Goal: Check status: Check status

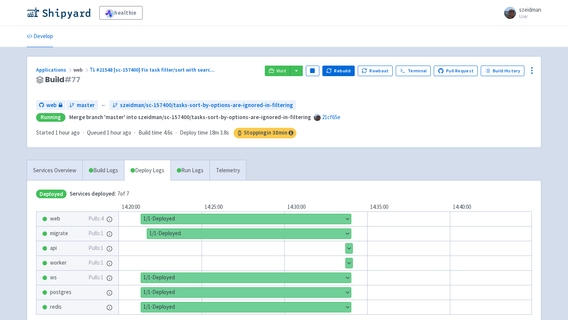
scroll to position [37, 0]
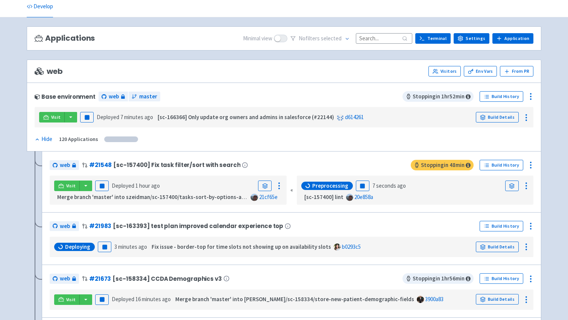
scroll to position [30, 0]
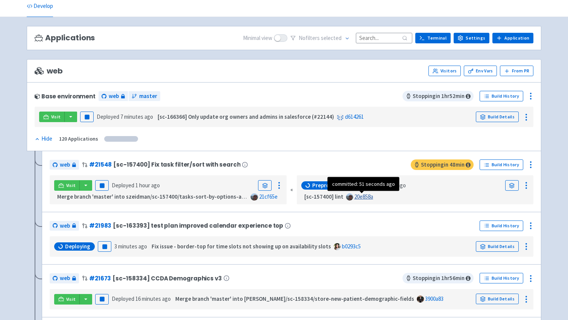
click at [358, 200] on link "20e858a" at bounding box center [364, 196] width 19 height 7
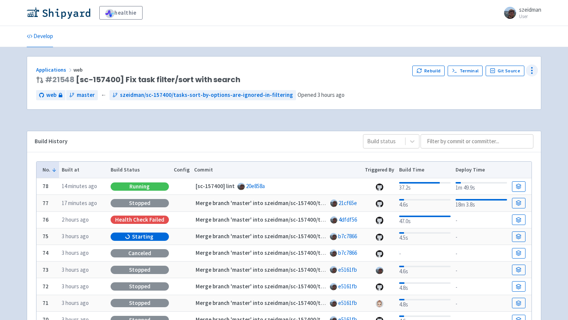
click at [535, 71] on icon at bounding box center [532, 70] width 9 height 9
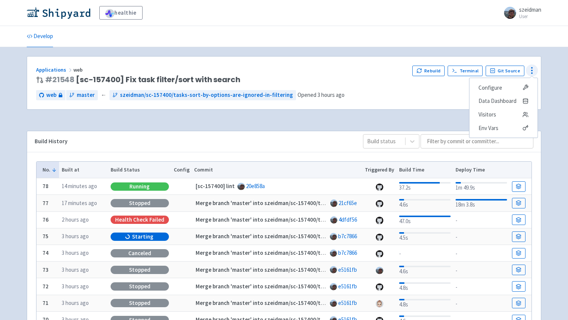
click at [535, 71] on icon at bounding box center [532, 70] width 9 height 9
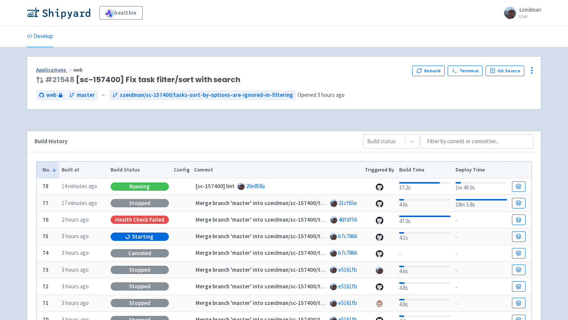
click at [44, 68] on link "Applications" at bounding box center [54, 69] width 37 height 7
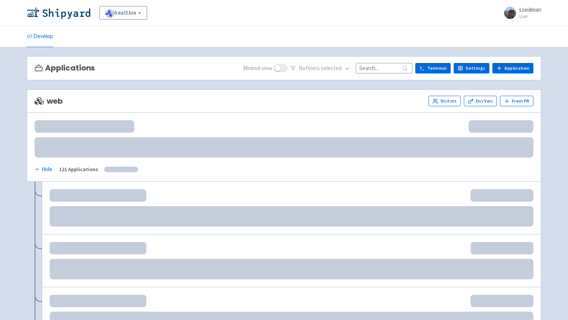
click at [385, 65] on input at bounding box center [384, 68] width 56 height 10
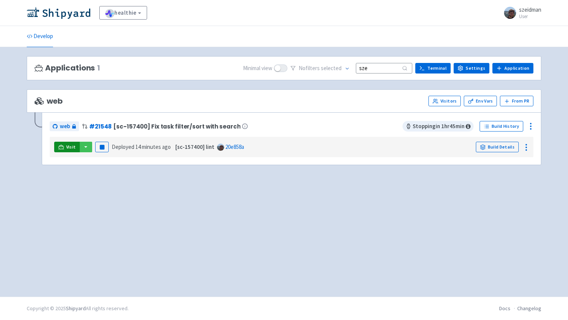
type input "sze"
click at [59, 145] on icon at bounding box center [61, 147] width 6 height 6
